Goal: Use online tool/utility: Utilize a website feature to perform a specific function

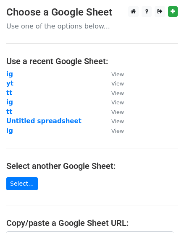
scroll to position [152, 0]
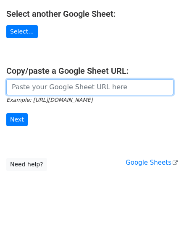
click at [42, 89] on input "url" at bounding box center [89, 87] width 167 height 16
paste input "https://docs.google.com/spreadsheets/d/1IpHOVQNXkbhJrBMWMdjpuq3AtMvOeJfXxlbYFQR…"
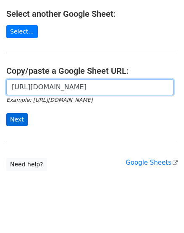
type input "https://docs.google.com/spreadsheets/d/1IpHOVQNXkbhJrBMWMdjpuq3AtMvOeJfXxlbYFQR…"
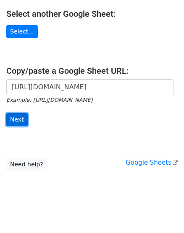
click at [21, 119] on input "Next" at bounding box center [16, 119] width 21 height 13
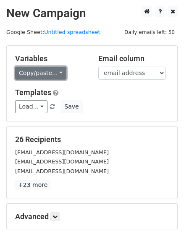
click at [40, 73] on link "Copy/paste..." at bounding box center [40, 73] width 51 height 13
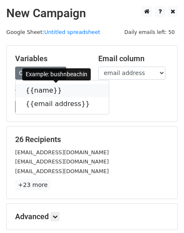
click at [44, 91] on link "{{name}}" at bounding box center [62, 90] width 93 height 13
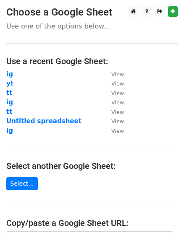
scroll to position [152, 0]
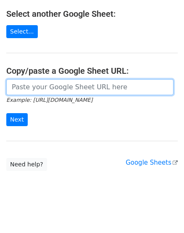
click at [32, 84] on input "url" at bounding box center [89, 87] width 167 height 16
paste input "[URL][DOMAIN_NAME]"
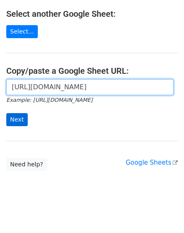
type input "https://docs.google.com/spreadsheets/d/1pv3Y91dLW3UqgjTZ24zM-gXErgdeptkav7xvGy3…"
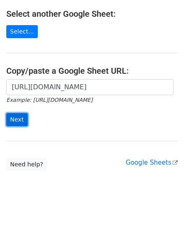
click at [16, 119] on input "Next" at bounding box center [16, 119] width 21 height 13
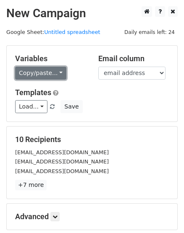
click at [38, 76] on link "Copy/paste..." at bounding box center [40, 73] width 51 height 13
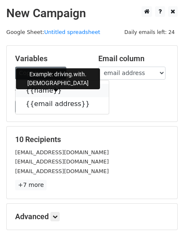
click at [40, 92] on link "{{name}}" at bounding box center [62, 90] width 93 height 13
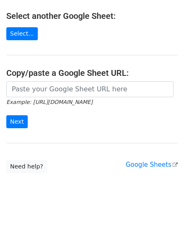
scroll to position [152, 0]
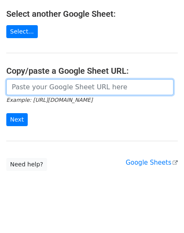
click at [43, 87] on input "url" at bounding box center [89, 87] width 167 height 16
paste input "https://docs.google.com/spreadsheets/d/1Y5xwB7aWTvOe9yiK1zWu5_Kiuaq976JhrnwdQ3r…"
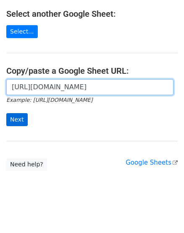
type input "https://docs.google.com/spreadsheets/d/1Y5xwB7aWTvOe9yiK1zWu5_Kiuaq976JhrnwdQ3r…"
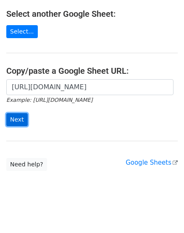
click at [16, 113] on input "Next" at bounding box center [16, 119] width 21 height 13
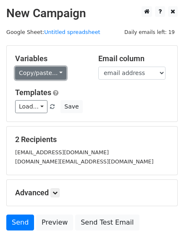
click at [60, 77] on link "Copy/paste..." at bounding box center [40, 73] width 51 height 13
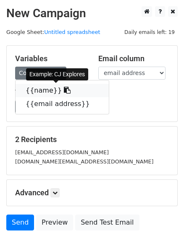
click at [42, 89] on link "{{name}}" at bounding box center [62, 90] width 93 height 13
